Goal: Task Accomplishment & Management: Use online tool/utility

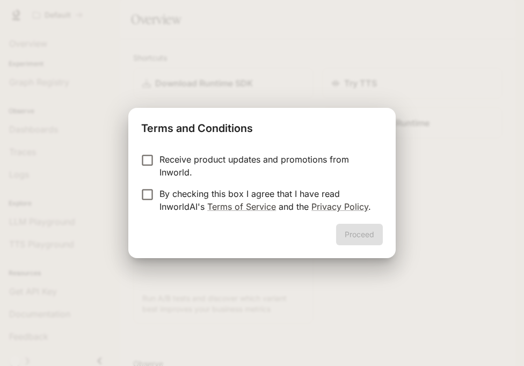
click at [290, 192] on p "By checking this box I agree that I have read InworldAI's Terms of Service and …" at bounding box center [266, 200] width 215 height 26
click at [337, 230] on button "Proceed" at bounding box center [359, 234] width 47 height 21
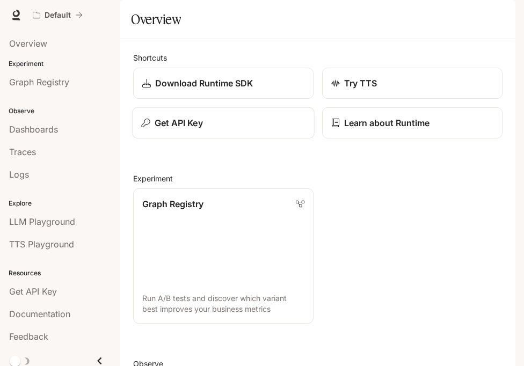
click at [285, 129] on div "Get API Key" at bounding box center [223, 123] width 164 height 13
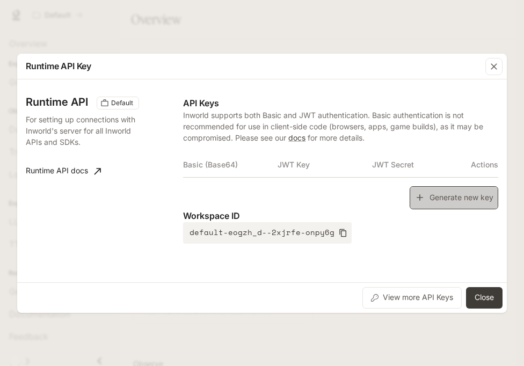
click at [461, 198] on button "Generate new key" at bounding box center [454, 197] width 89 height 23
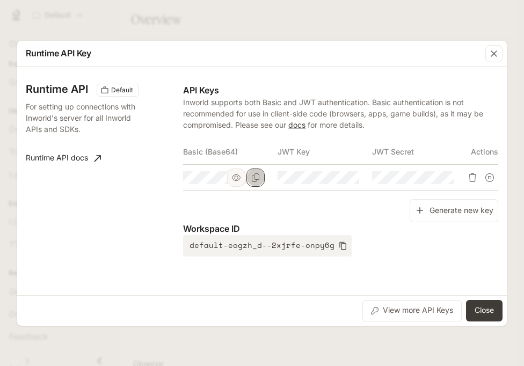
click at [253, 178] on icon "Copy Basic (Base64)" at bounding box center [255, 177] width 9 height 9
click at [484, 310] on button "Close" at bounding box center [484, 310] width 37 height 21
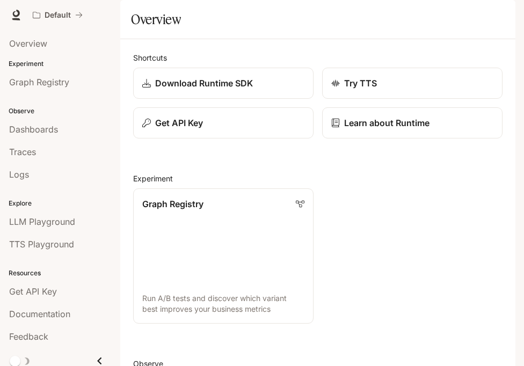
click at [500, 26] on div "Default Documentation Documentation" at bounding box center [262, 15] width 524 height 30
click at [500, 23] on button "button" at bounding box center [500, 14] width 21 height 21
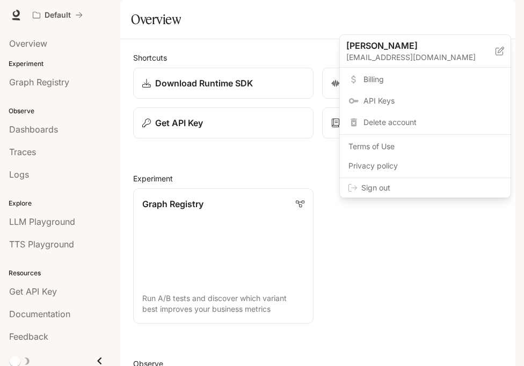
click at [474, 191] on span "Sign out" at bounding box center [431, 188] width 141 height 11
